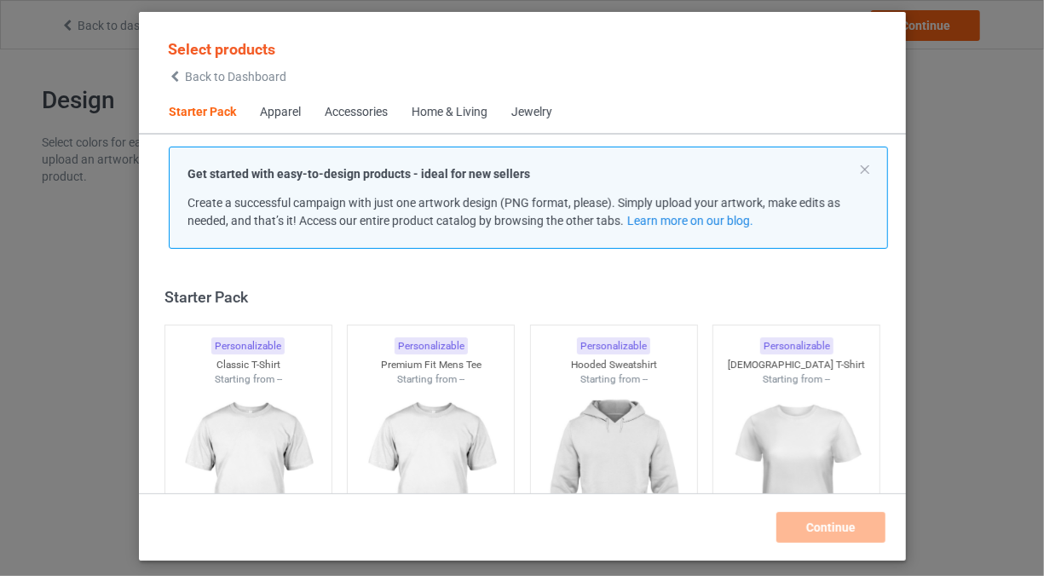
scroll to position [21, 0]
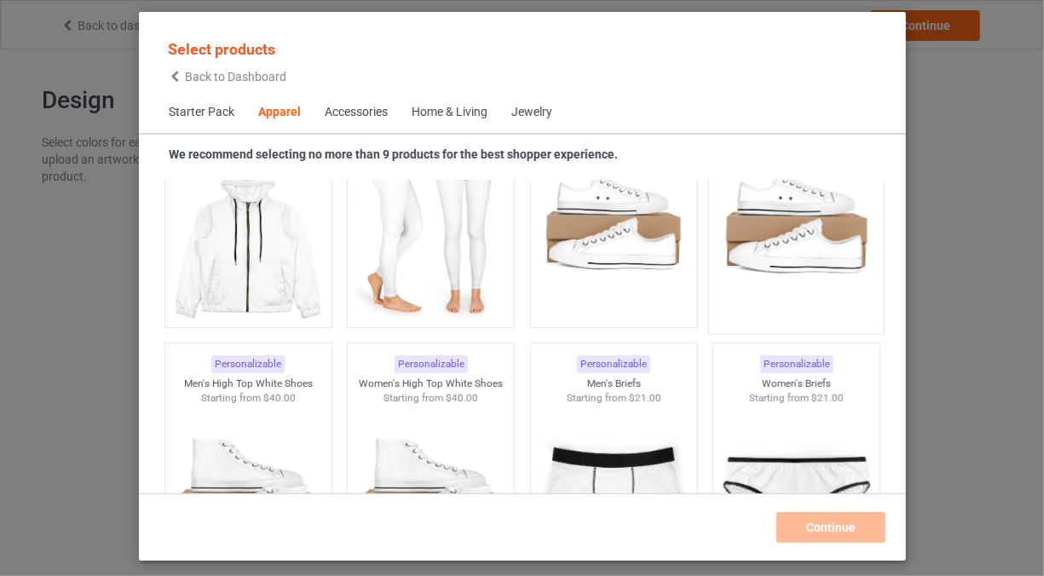
scroll to position [2067, 0]
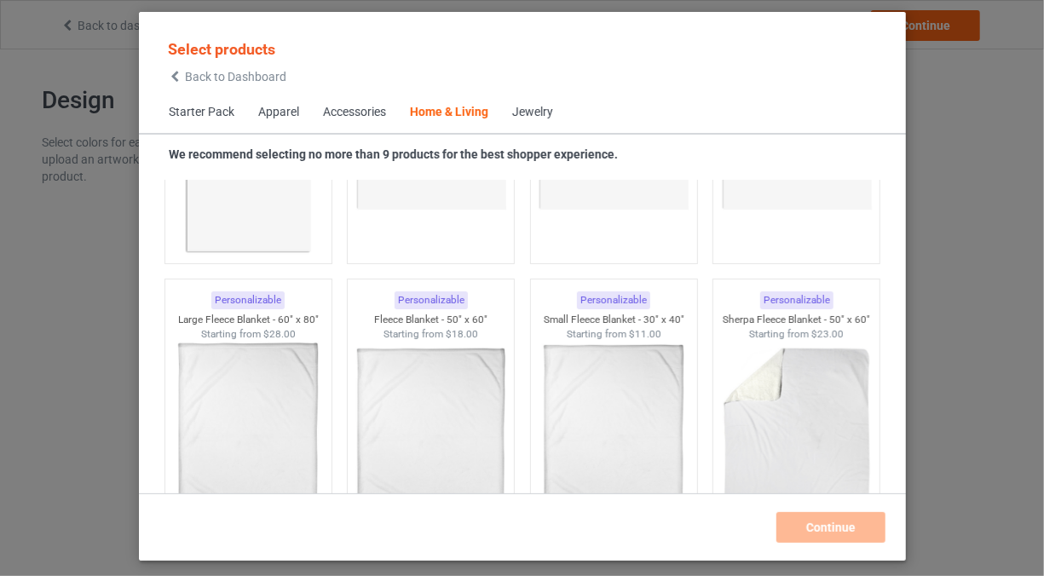
scroll to position [8290, 0]
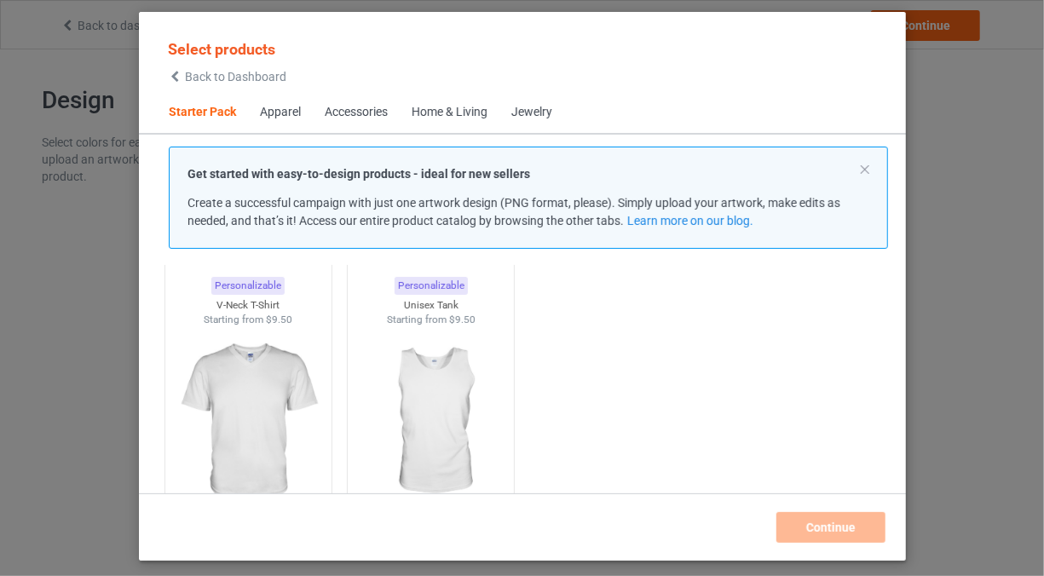
scroll to position [341, 0]
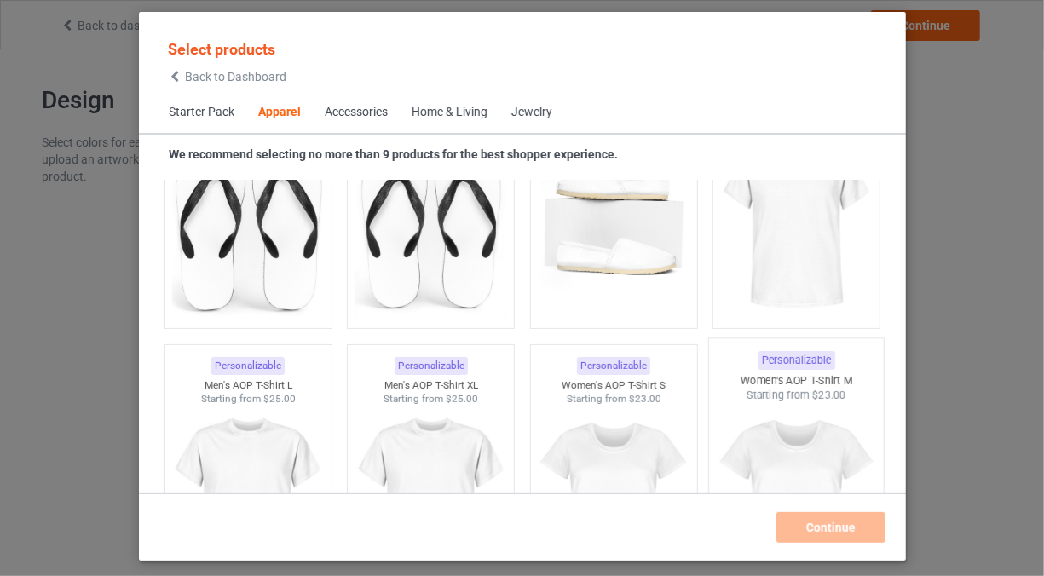
scroll to position [2898, 0]
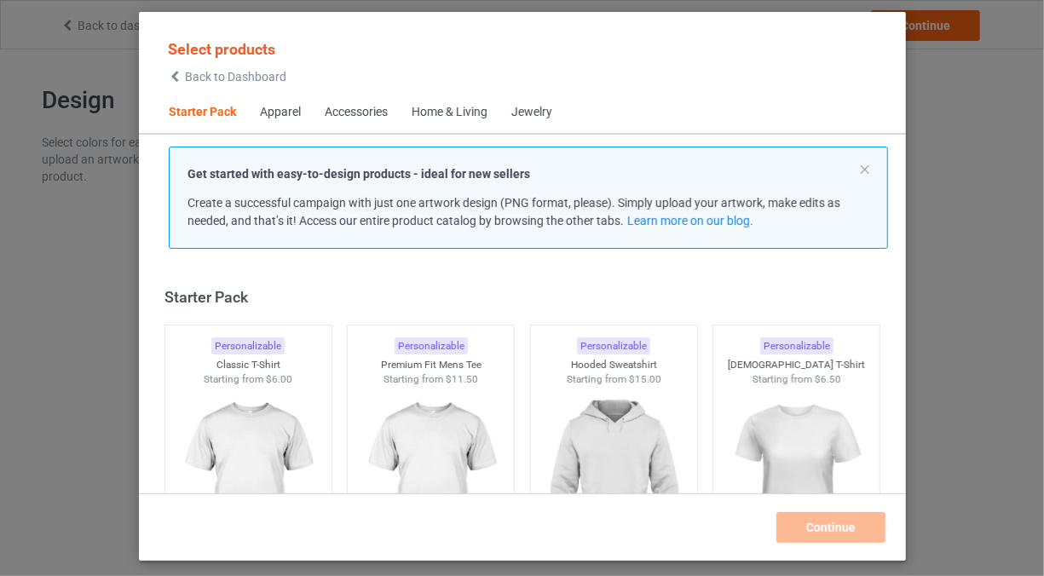
click at [357, 118] on div "Accessories" at bounding box center [356, 112] width 63 height 17
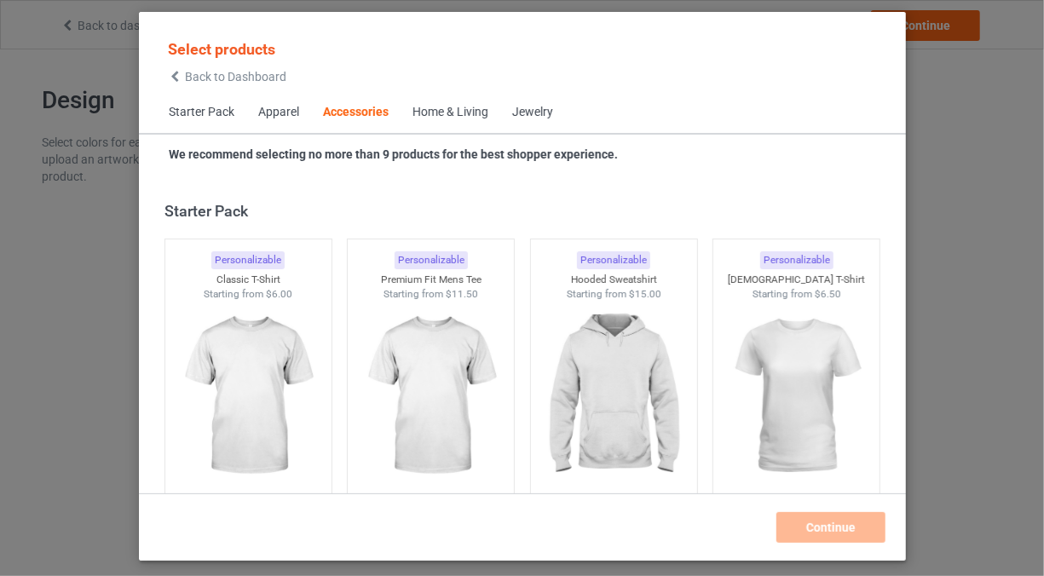
scroll to position [3746, 0]
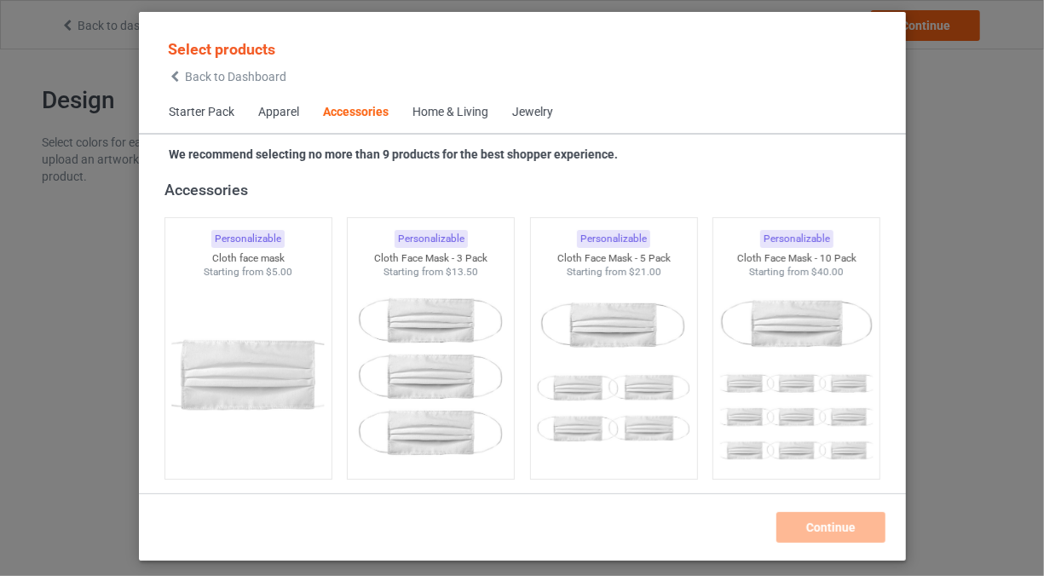
click at [297, 111] on div "Apparel" at bounding box center [278, 112] width 41 height 17
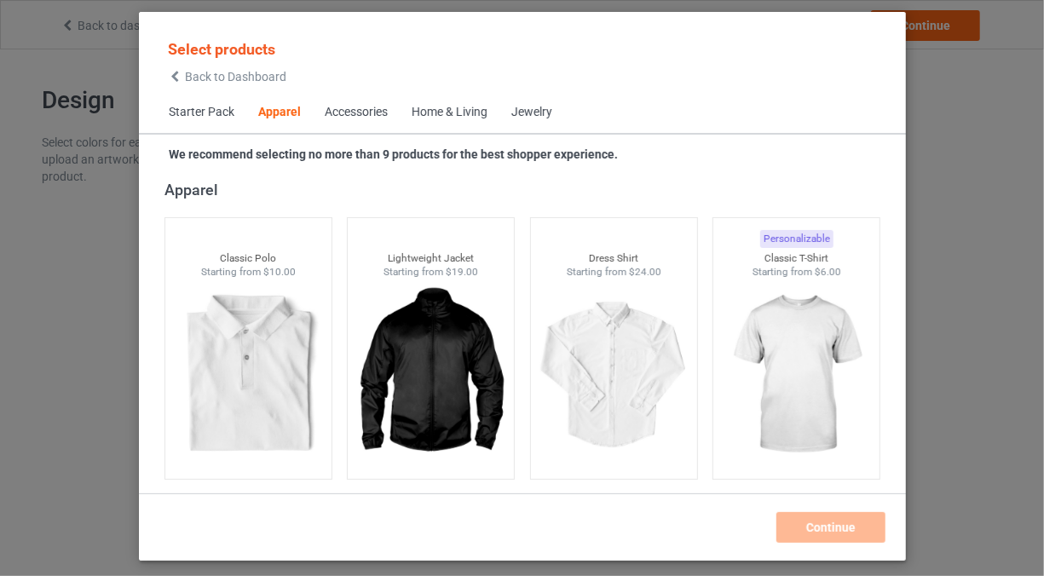
click at [450, 123] on span "Home & Living" at bounding box center [450, 112] width 100 height 41
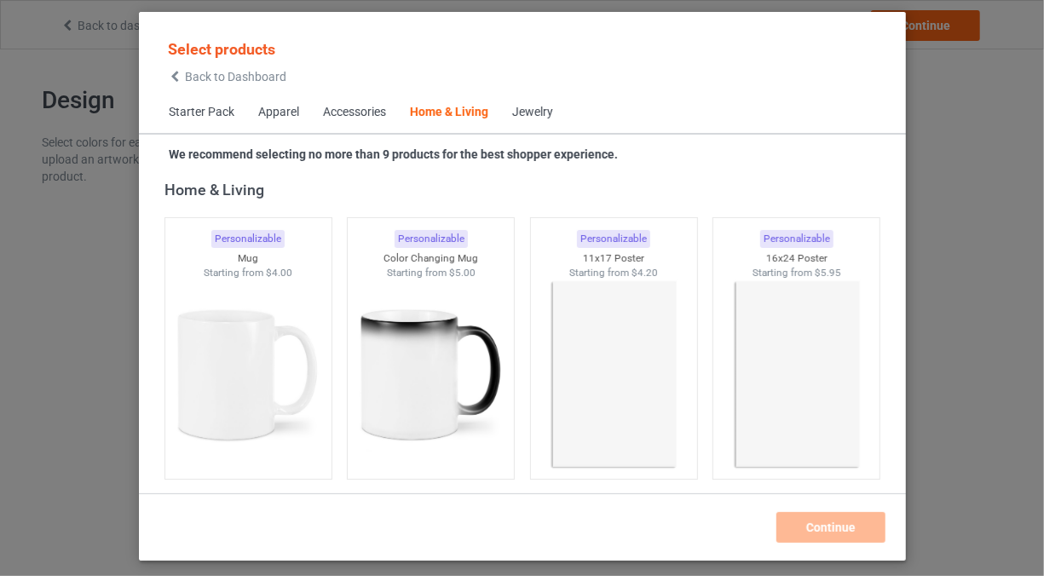
click at [533, 99] on span "Jewelry" at bounding box center [532, 112] width 65 height 41
click at [526, 114] on div "Jewelry" at bounding box center [532, 112] width 41 height 17
click at [528, 118] on div "Jewelry" at bounding box center [532, 112] width 41 height 17
click at [534, 106] on div "Jewelry" at bounding box center [532, 112] width 41 height 17
click at [529, 111] on div "Jewelry" at bounding box center [532, 112] width 41 height 17
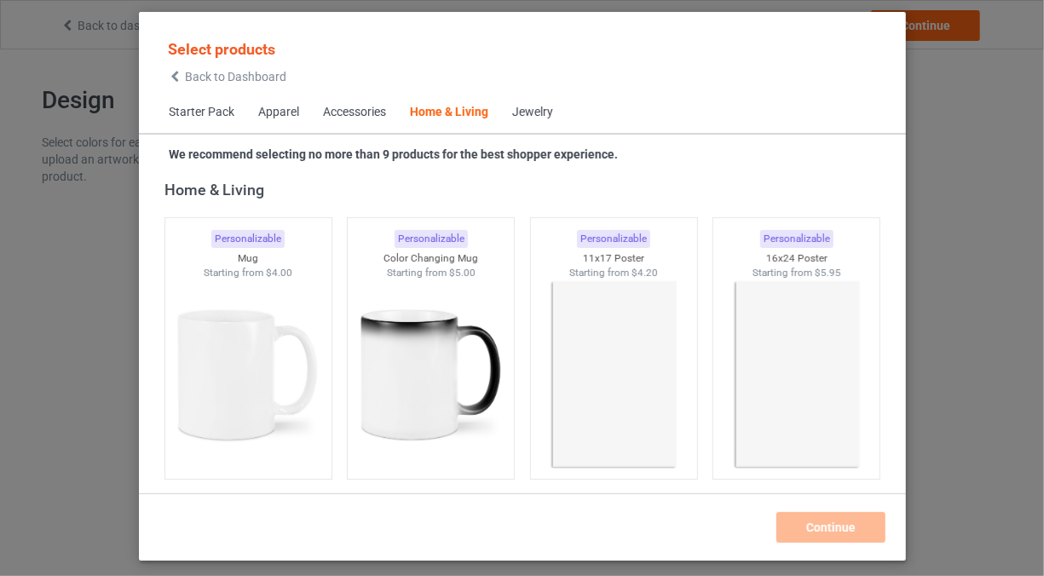
drag, startPoint x: 371, startPoint y: 97, endPoint x: 363, endPoint y: 113, distance: 17.2
click at [371, 98] on span "Accessories" at bounding box center [354, 112] width 87 height 41
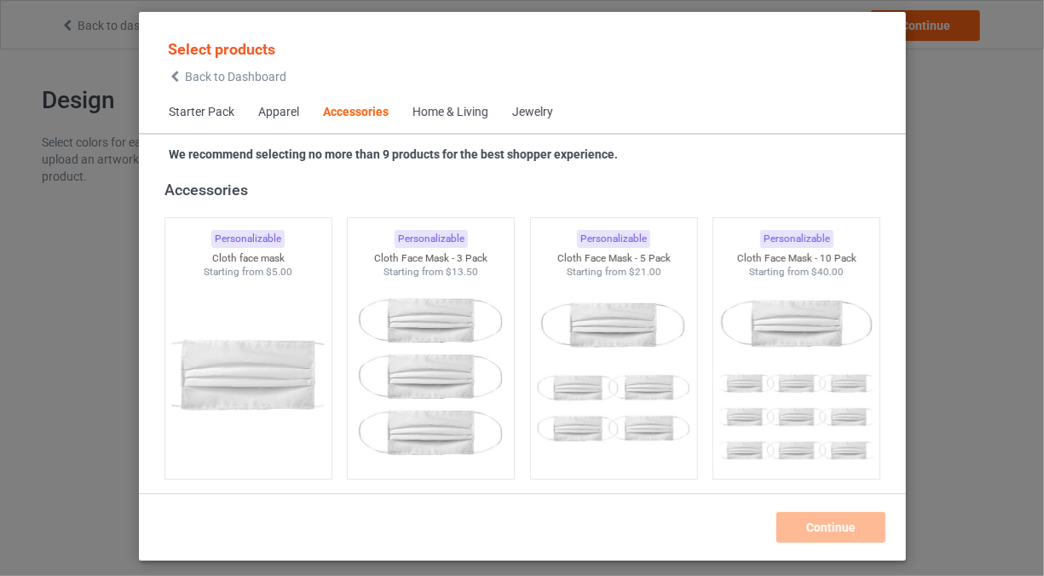
click at [363, 113] on div "Accessories" at bounding box center [356, 112] width 66 height 17
click at [537, 112] on div "Jewelry" at bounding box center [532, 112] width 41 height 17
click at [533, 107] on div "Jewelry" at bounding box center [532, 112] width 41 height 17
drag, startPoint x: 533, startPoint y: 107, endPoint x: 400, endPoint y: 190, distance: 157.0
click at [400, 190] on div "Accessories" at bounding box center [526, 190] width 724 height 20
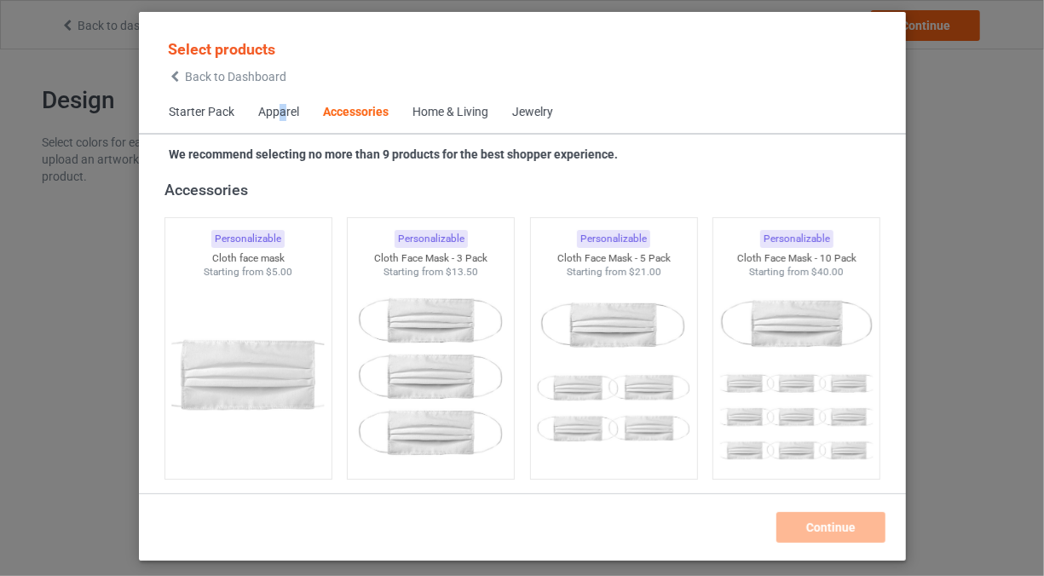
click at [280, 108] on div "Apparel" at bounding box center [278, 112] width 41 height 17
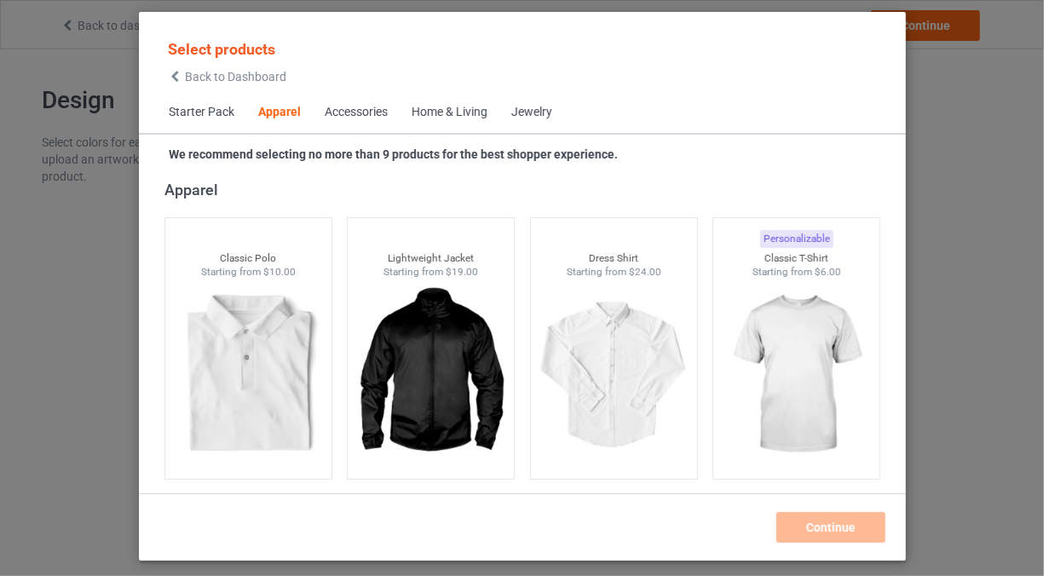
click at [706, 162] on div "We recommend selecting no more than 9 products for the best shopper experience." at bounding box center [528, 155] width 719 height 17
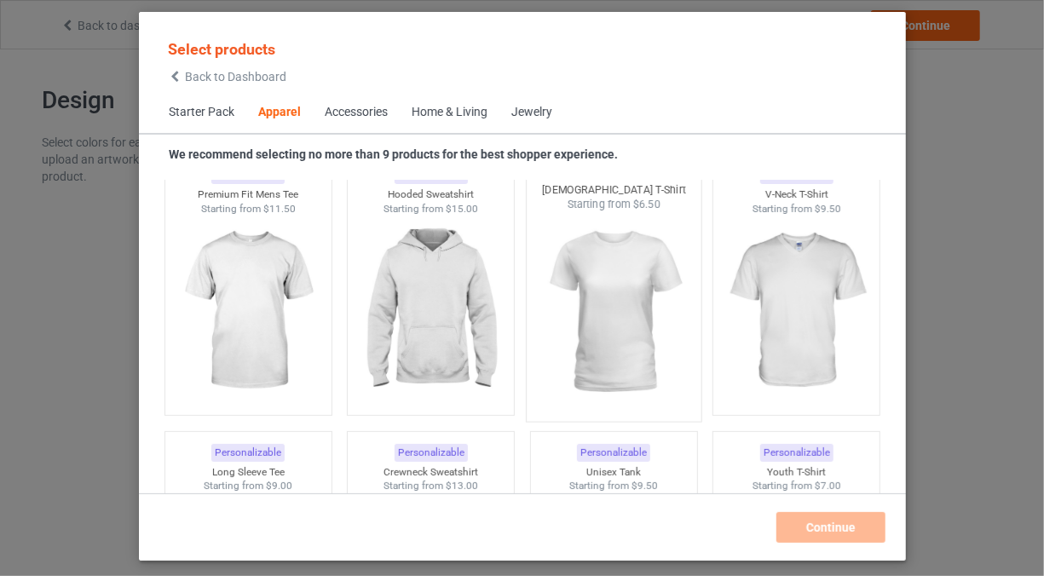
scroll to position [1402, 0]
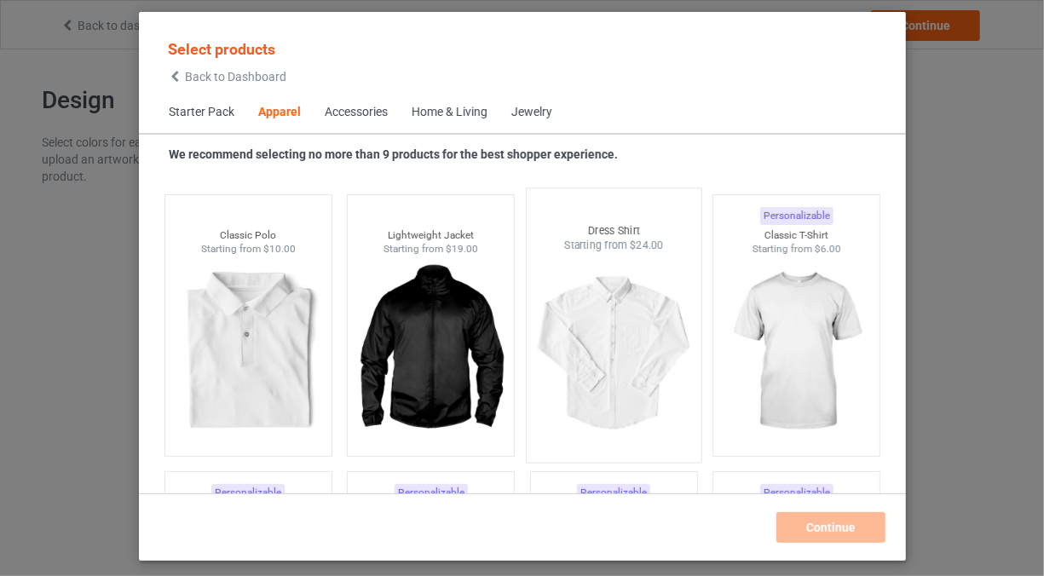
scroll to position [635, 0]
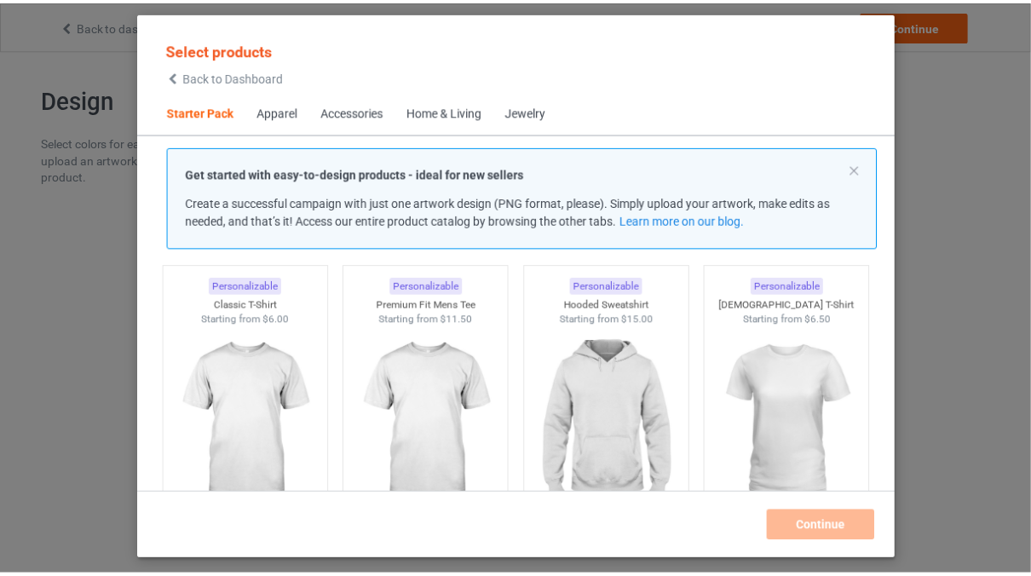
scroll to position [85, 0]
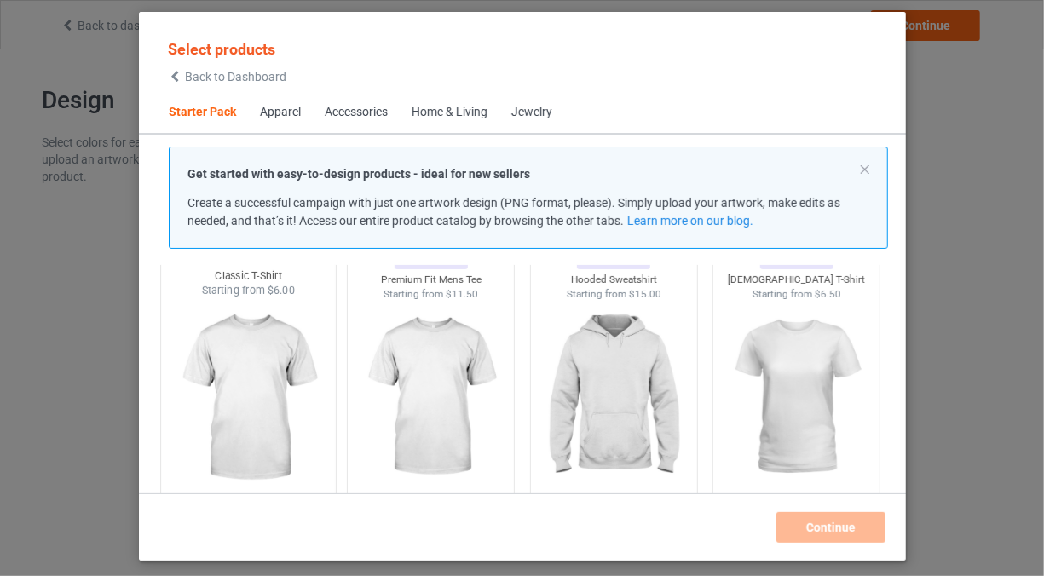
click at [268, 329] on img at bounding box center [248, 398] width 160 height 200
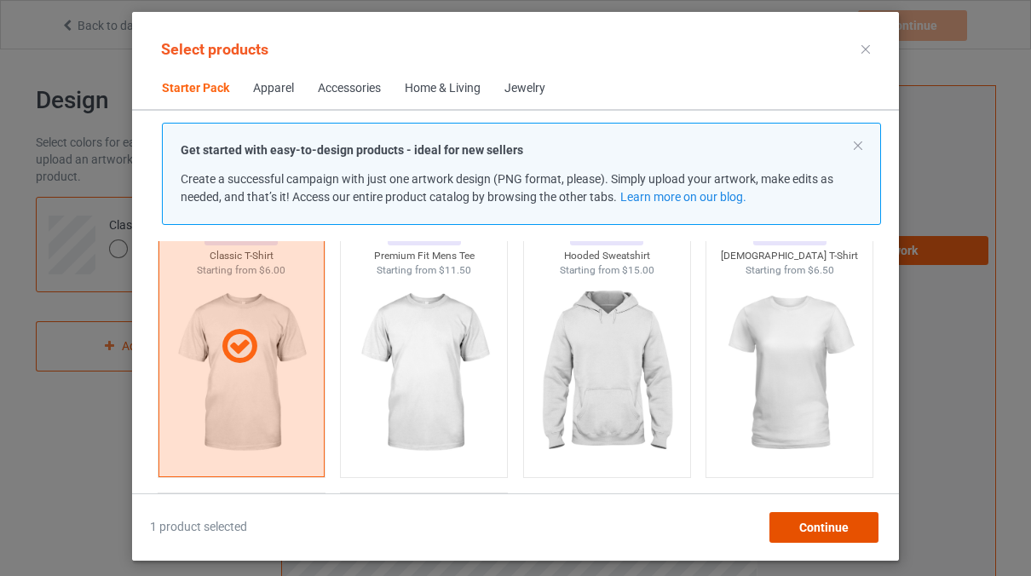
click at [838, 525] on span "Continue" at bounding box center [824, 528] width 49 height 14
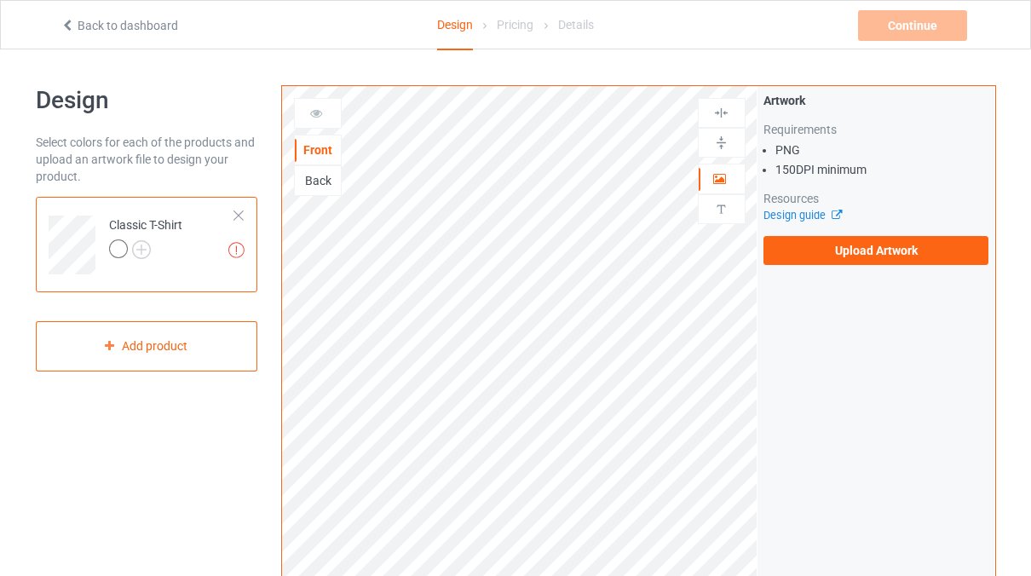
click at [725, 136] on img at bounding box center [721, 143] width 16 height 16
click at [725, 112] on img at bounding box center [721, 113] width 16 height 16
